Goal: Task Accomplishment & Management: Manage account settings

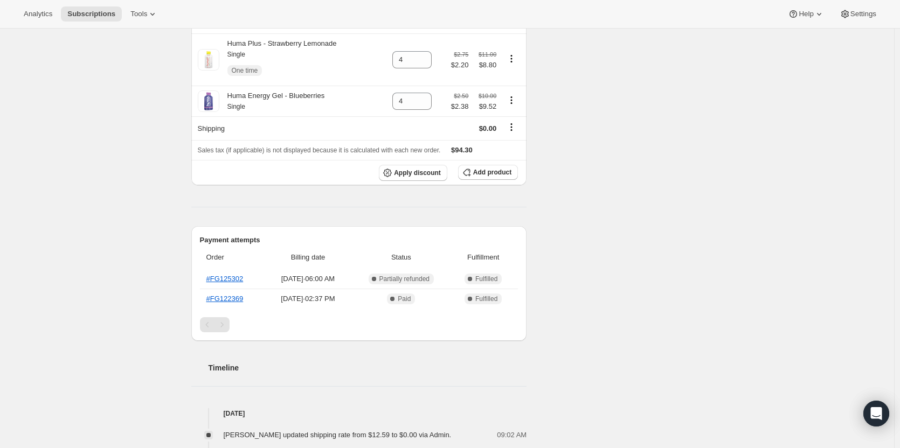
scroll to position [801, 0]
click at [418, 169] on span "Apply discount" at bounding box center [417, 173] width 47 height 9
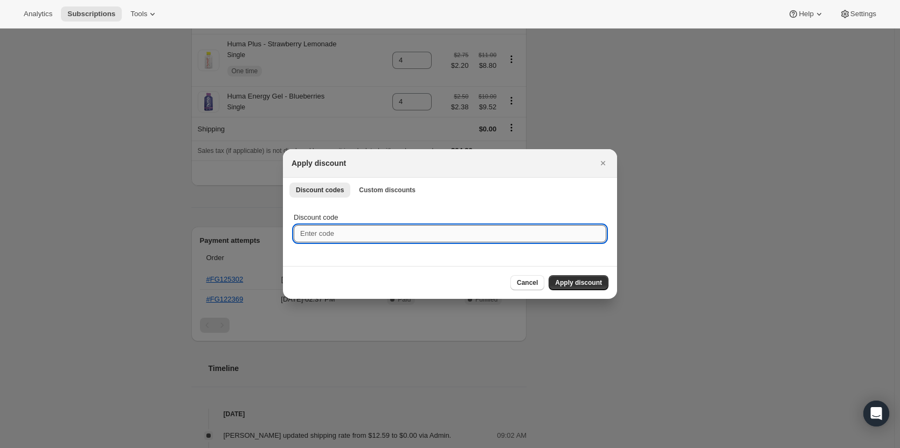
click at [331, 234] on input "Discount code" at bounding box center [450, 233] width 312 height 17
paste input "SA1D1QFNT3JX6"
type input "SA1D1QFNT3JX6"
click at [570, 282] on span "Apply discount" at bounding box center [578, 283] width 47 height 9
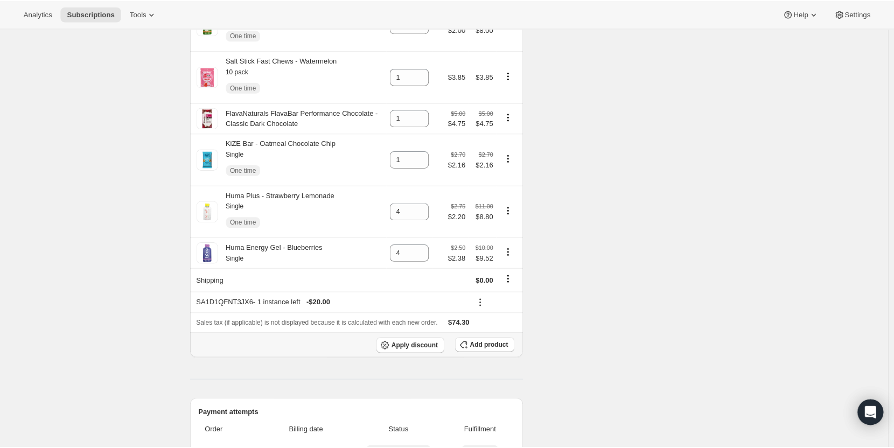
scroll to position [648, 0]
